Goal: Task Accomplishment & Management: Complete application form

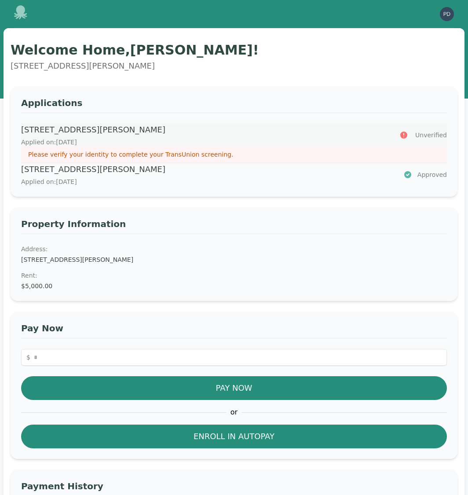
click at [154, 151] on p "Please verify your identity to complete your TransUnion screening." at bounding box center [234, 154] width 412 height 9
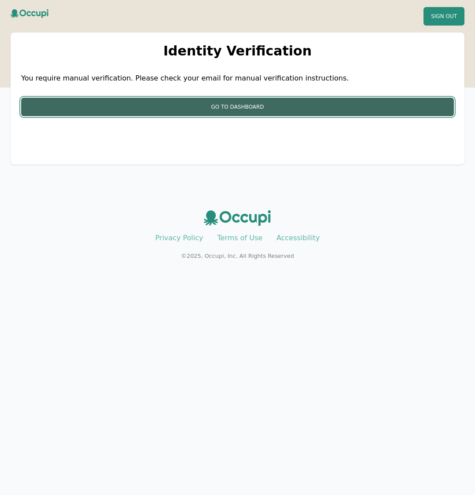
click at [204, 104] on button "Go to Dashboard" at bounding box center [237, 107] width 433 height 18
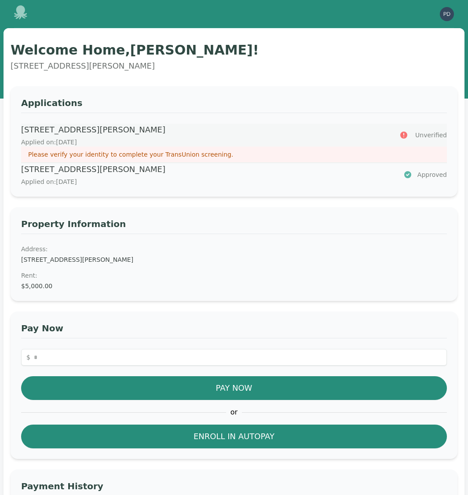
click at [200, 155] on p "Please verify your identity to complete your TransUnion screening." at bounding box center [234, 154] width 412 height 9
